Goal: Task Accomplishment & Management: Use online tool/utility

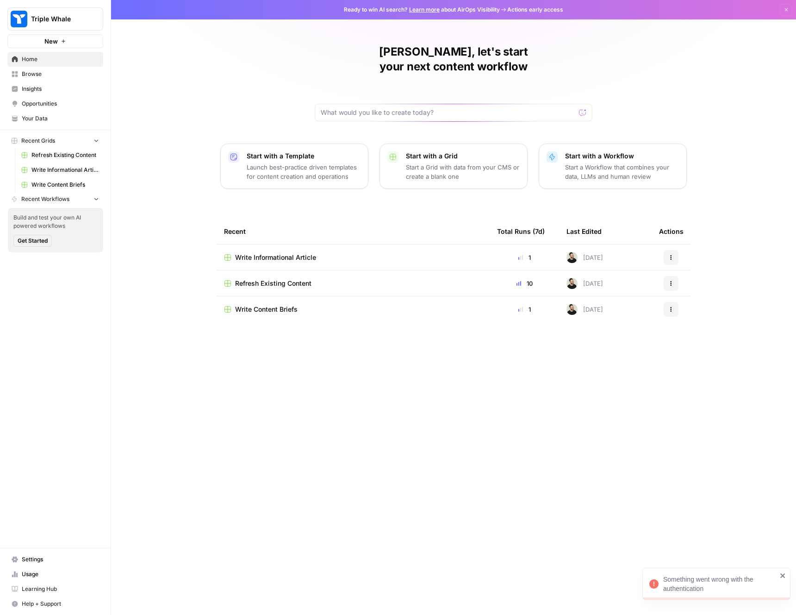
click at [715, 592] on div "Something went wrong with the authentication" at bounding box center [720, 583] width 114 height 19
click at [321, 279] on div "Refresh Existing Content" at bounding box center [353, 283] width 258 height 9
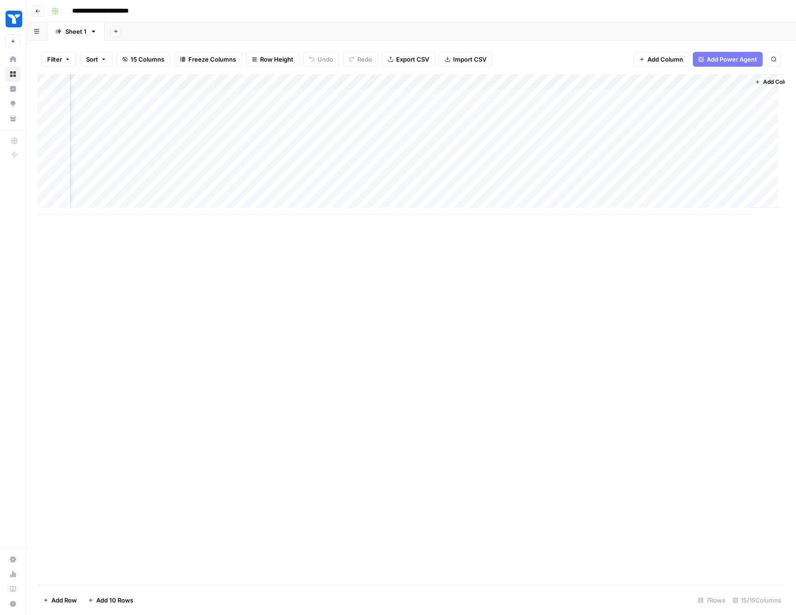
scroll to position [0, 1003]
click at [427, 310] on div "Add Column" at bounding box center [410, 329] width 747 height 510
click at [395, 191] on div "Add Column" at bounding box center [410, 144] width 747 height 141
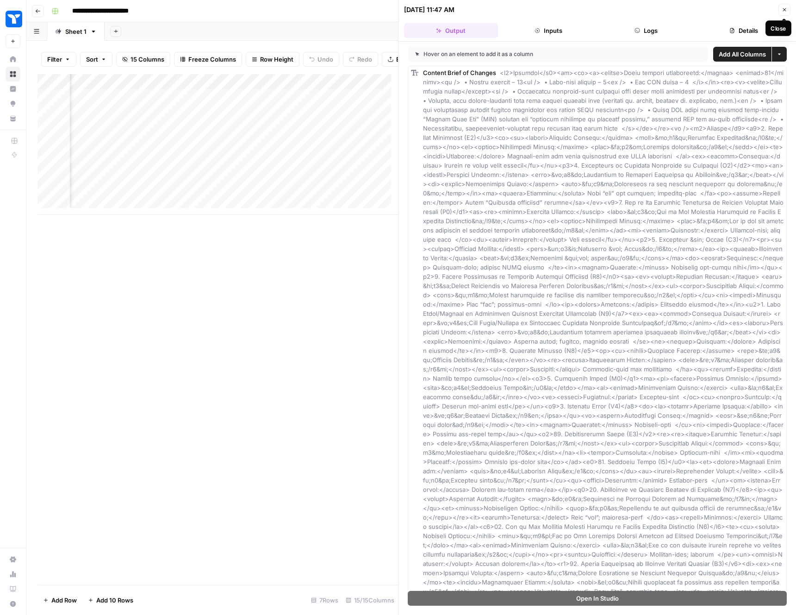
click at [782, 10] on icon "button" at bounding box center [785, 10] width 6 height 6
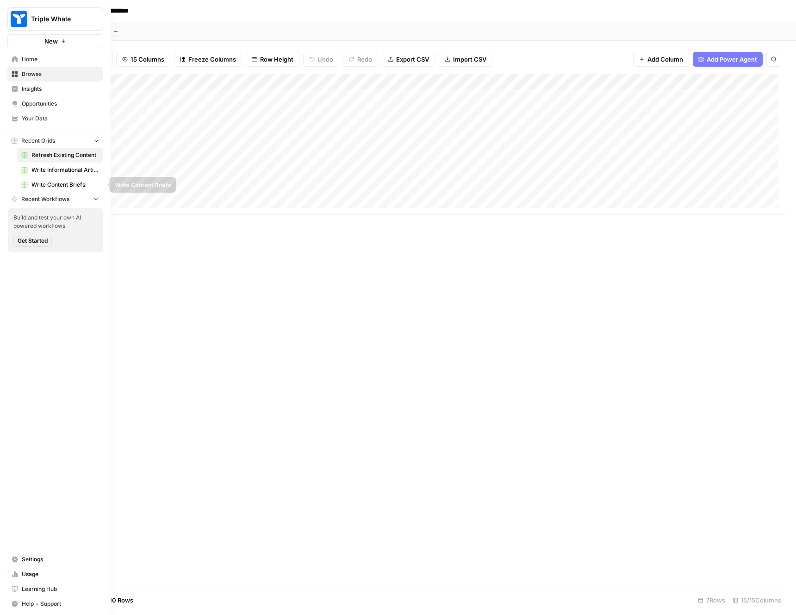
click at [66, 170] on span "Write Informational Article" at bounding box center [65, 170] width 68 height 8
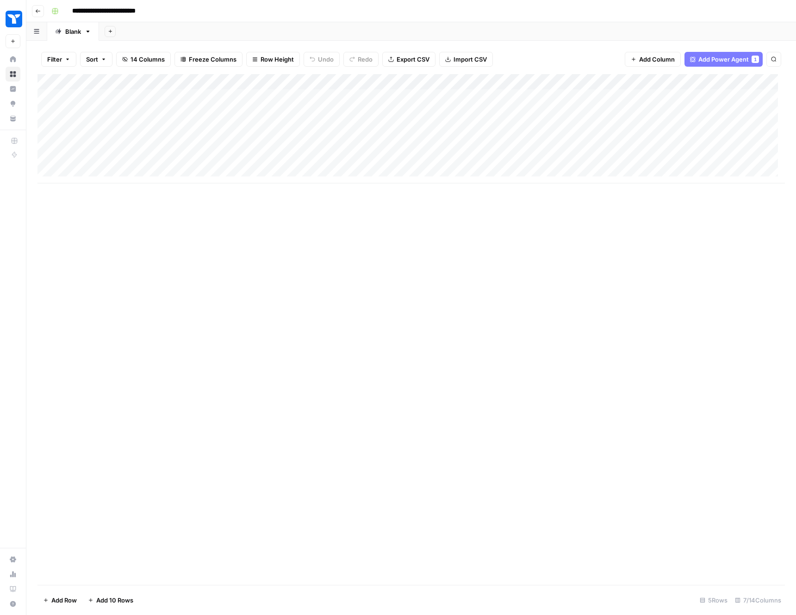
scroll to position [0, 213]
